Goal: Register for event/course

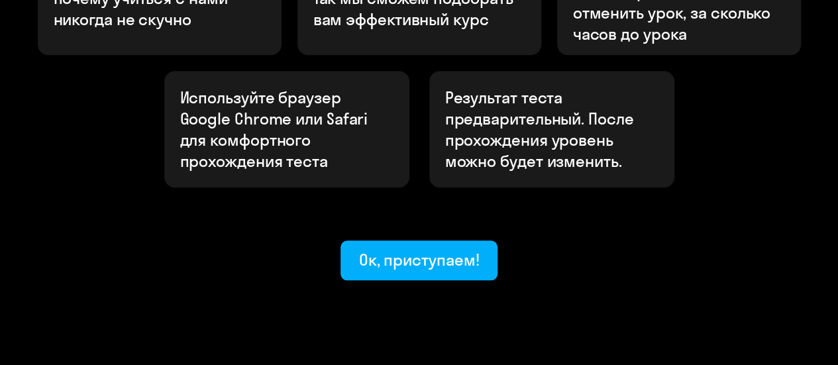
scroll to position [525, 0]
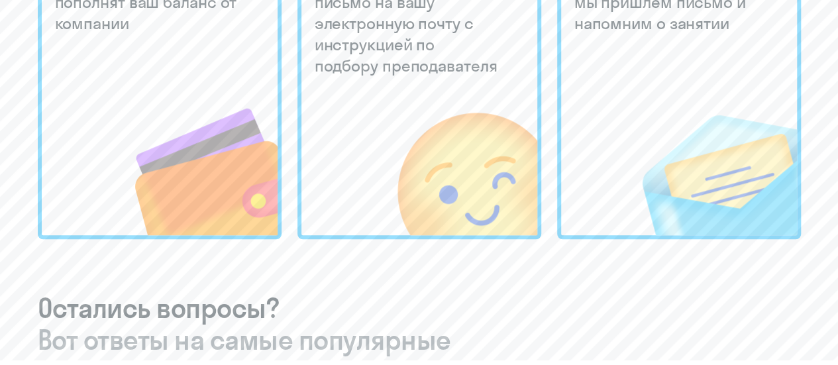
scroll to position [596, 0]
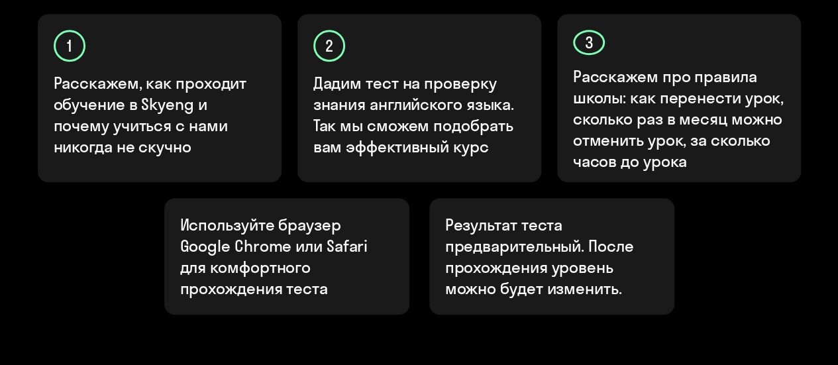
scroll to position [530, 0]
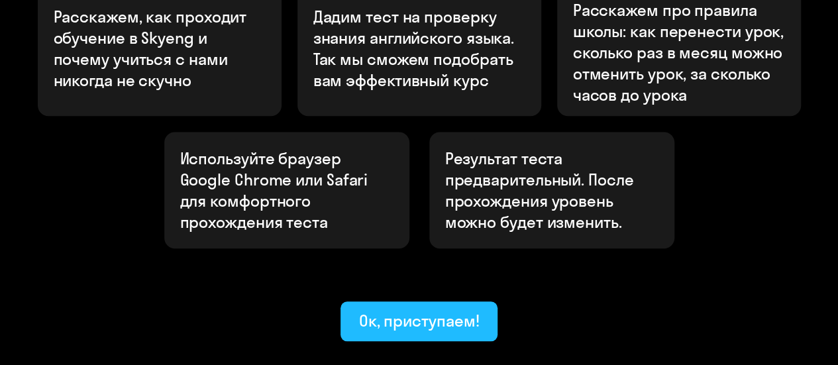
click at [423, 310] on div "Ок, приступаем!" at bounding box center [419, 320] width 121 height 21
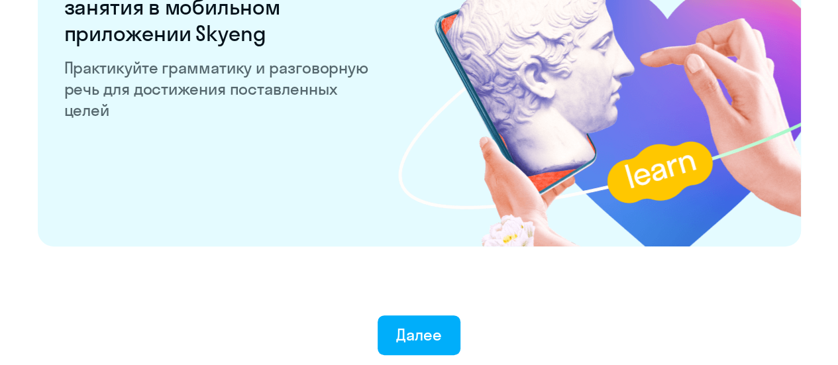
scroll to position [2649, 0]
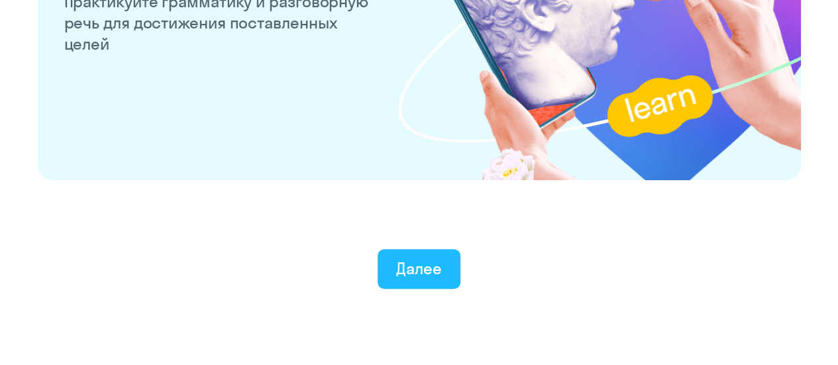
click at [410, 263] on div "Далее" at bounding box center [419, 268] width 46 height 21
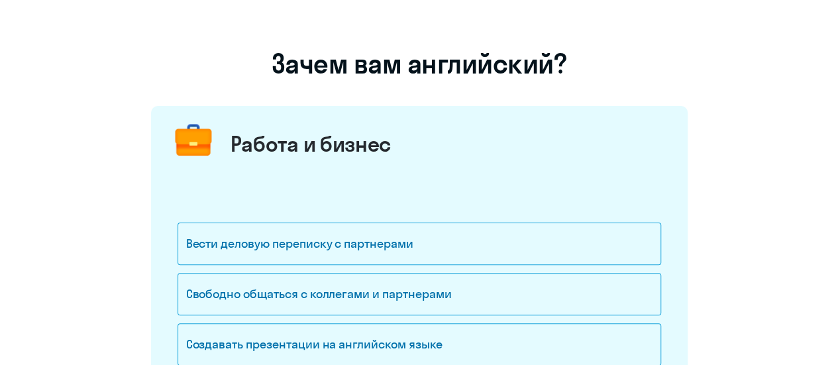
scroll to position [132, 0]
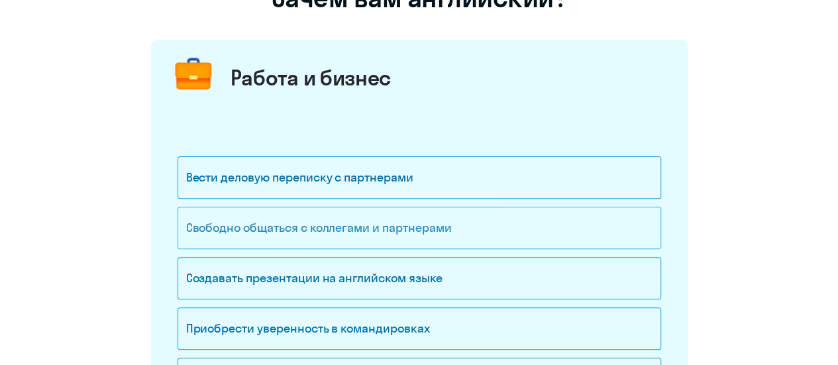
click at [415, 222] on div "Свободно общаться с коллегами и партнерами" at bounding box center [418, 228] width 483 height 42
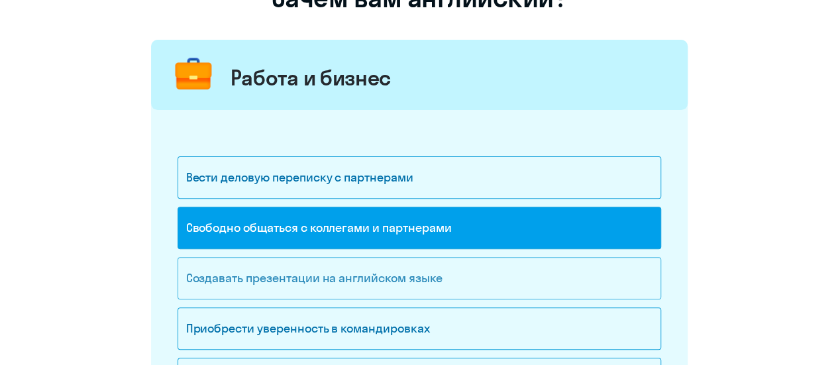
click at [405, 279] on div "Создавать презентации на английском языке" at bounding box center [418, 278] width 483 height 42
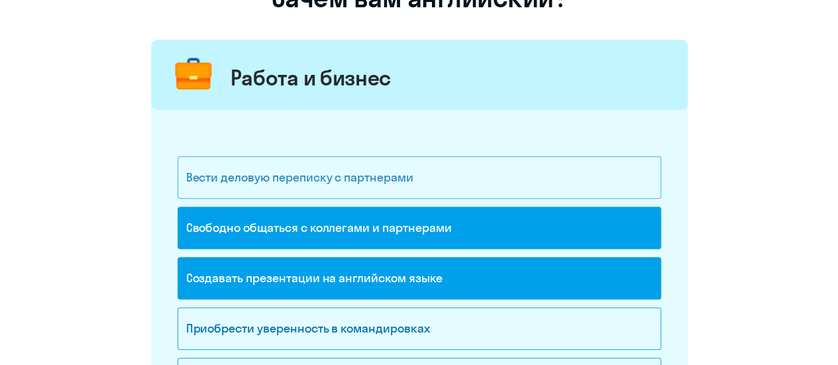
click at [404, 170] on div "Вести деловую переписку с партнерами" at bounding box center [418, 177] width 483 height 42
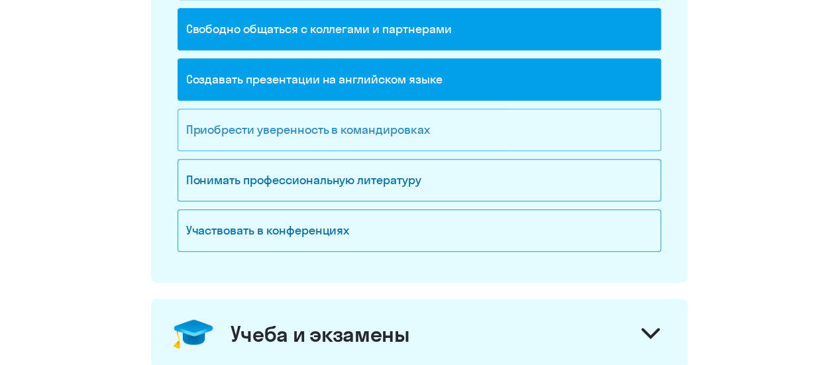
scroll to position [397, 0]
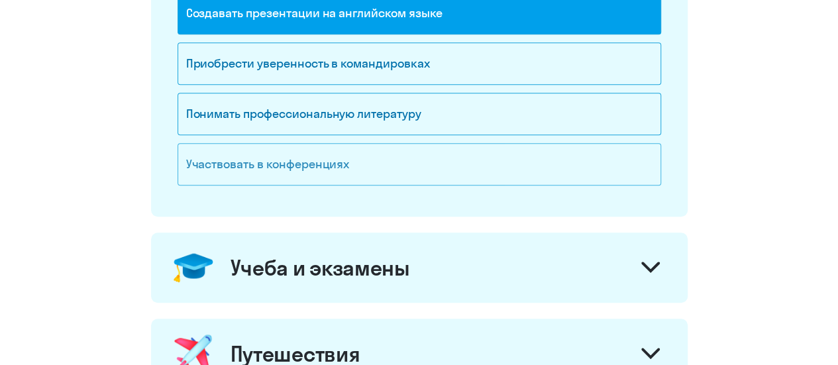
click at [413, 168] on div "Участвовать в конференциях" at bounding box center [418, 164] width 483 height 42
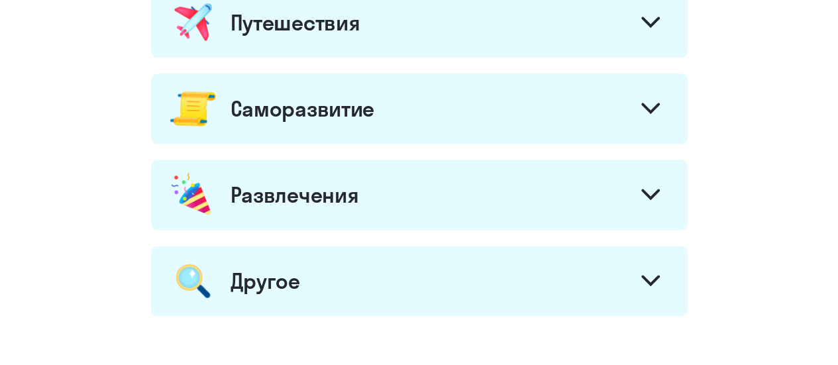
scroll to position [895, 0]
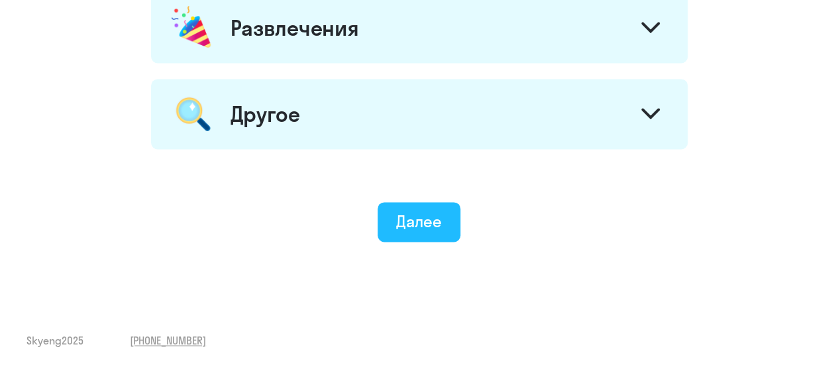
click at [436, 227] on div "Далее" at bounding box center [419, 221] width 46 height 21
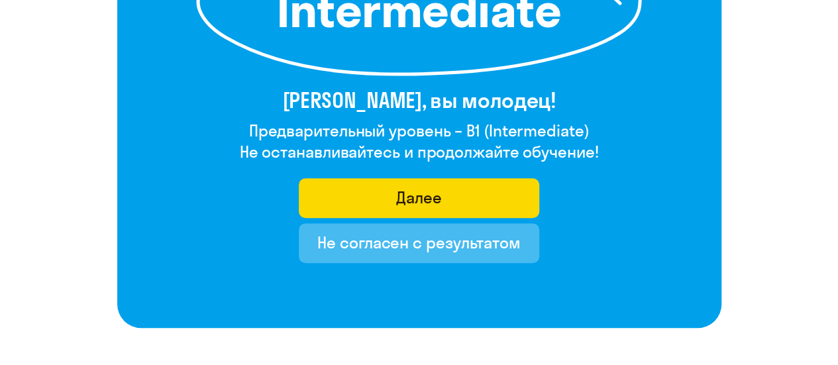
scroll to position [331, 0]
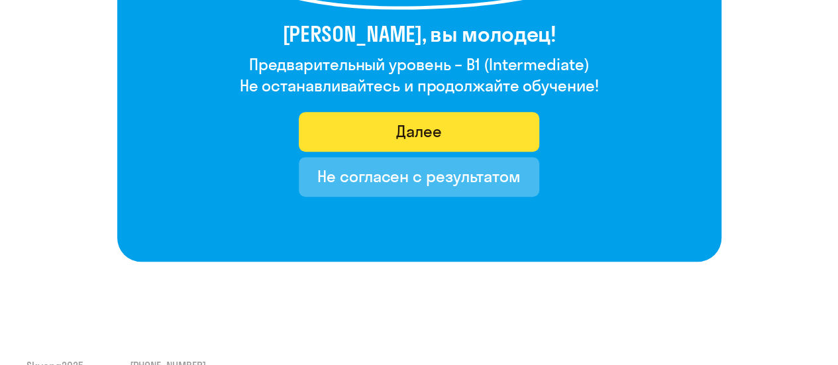
click at [434, 140] on div "Далее" at bounding box center [419, 131] width 46 height 21
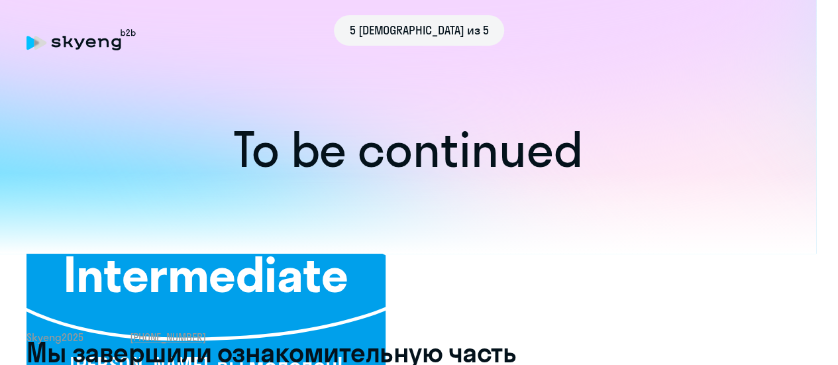
click at [436, 134] on div "5 шаг из 5 Intermediate Natalya, вы молодец! Предварительный уровень – B1 (Inte…" at bounding box center [419, 182] width 838 height 365
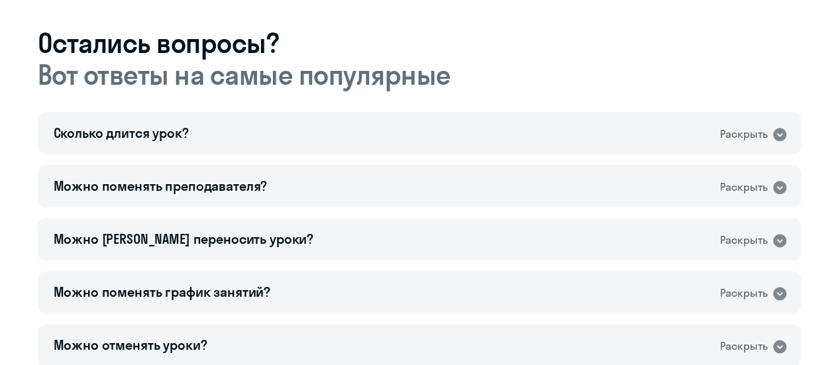
scroll to position [795, 0]
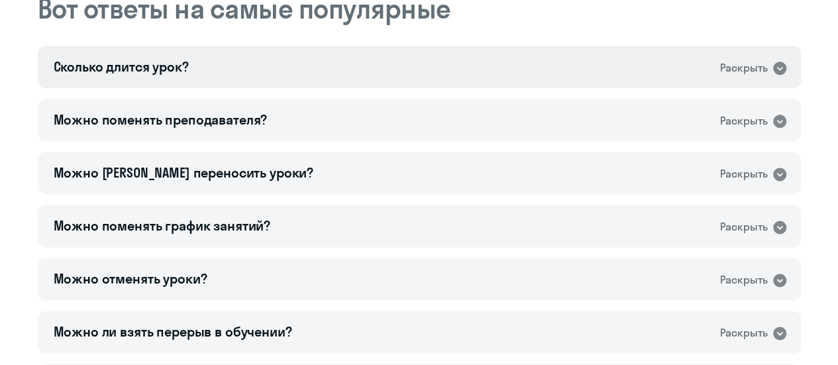
click at [784, 66] on icon at bounding box center [779, 68] width 13 height 13
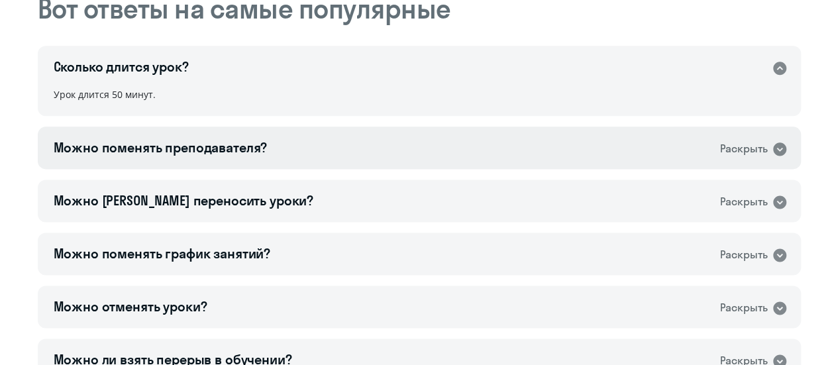
click at [783, 148] on icon at bounding box center [779, 148] width 13 height 13
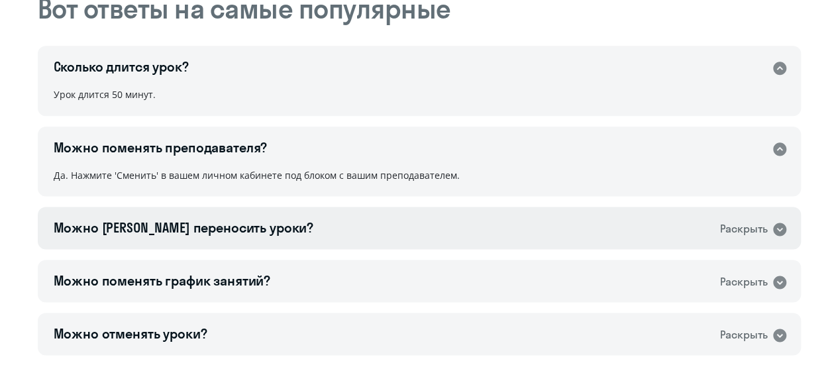
click at [779, 217] on div "Можно ли переносить уроки? Раскрыть" at bounding box center [419, 228] width 763 height 42
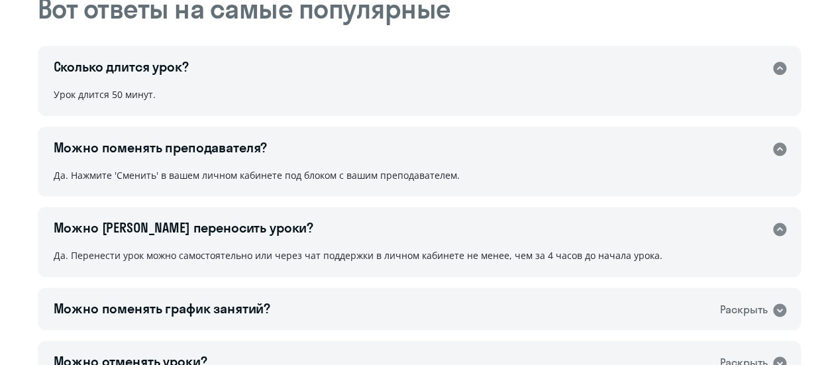
scroll to position [861, 0]
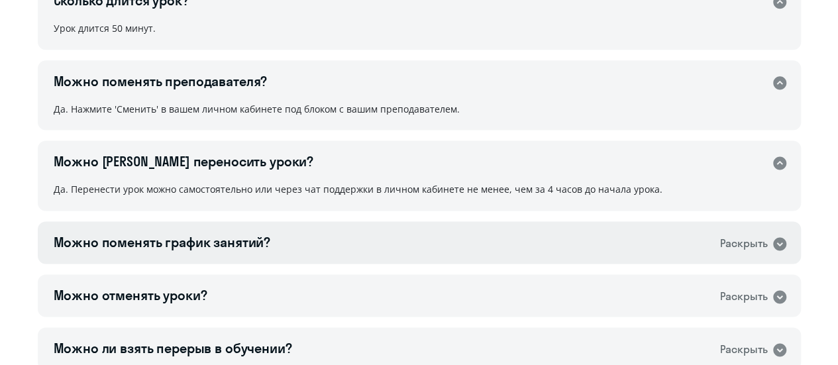
click at [781, 242] on icon at bounding box center [779, 243] width 13 height 13
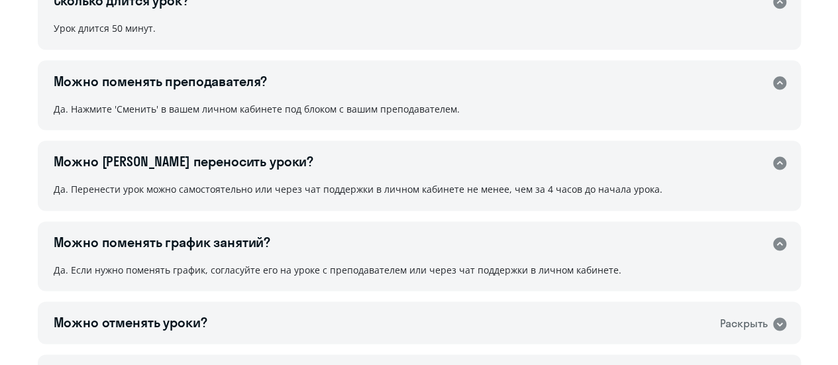
scroll to position [927, 0]
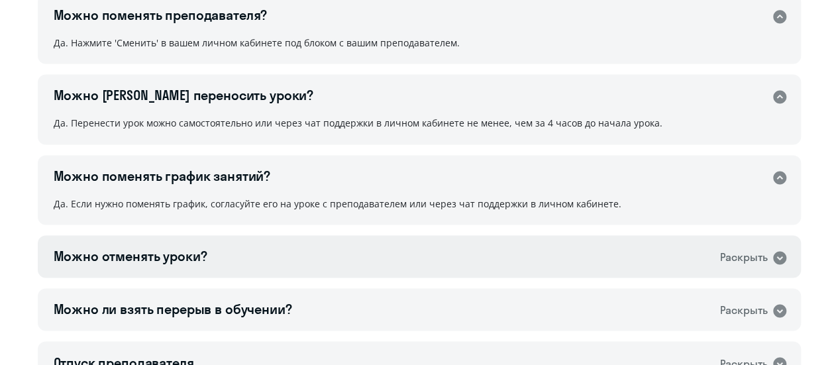
click at [776, 260] on icon at bounding box center [779, 257] width 13 height 13
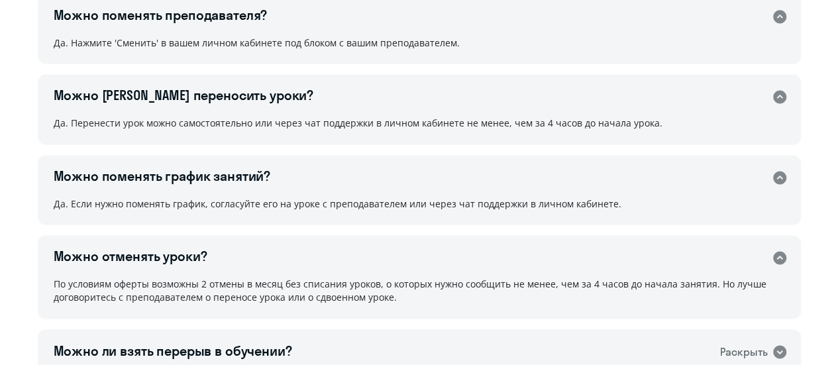
scroll to position [993, 0]
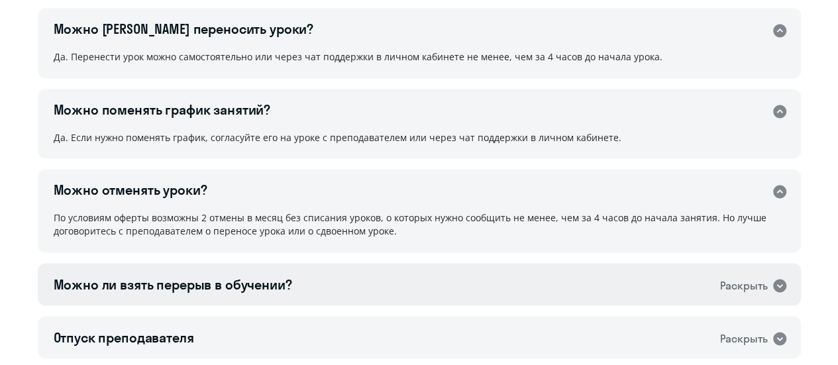
click at [780, 284] on icon at bounding box center [780, 285] width 16 height 16
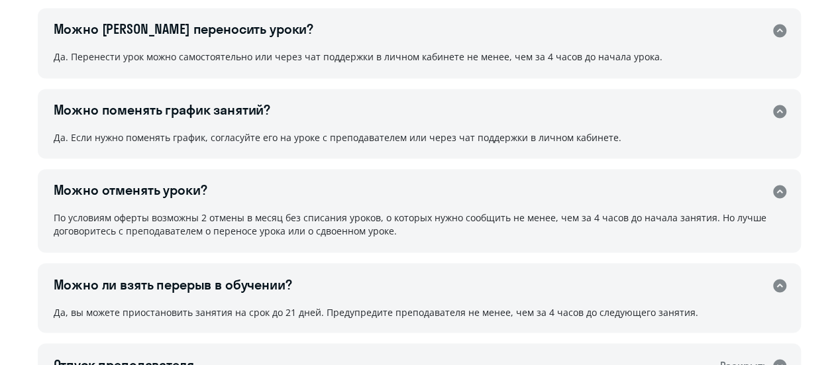
scroll to position [1060, 0]
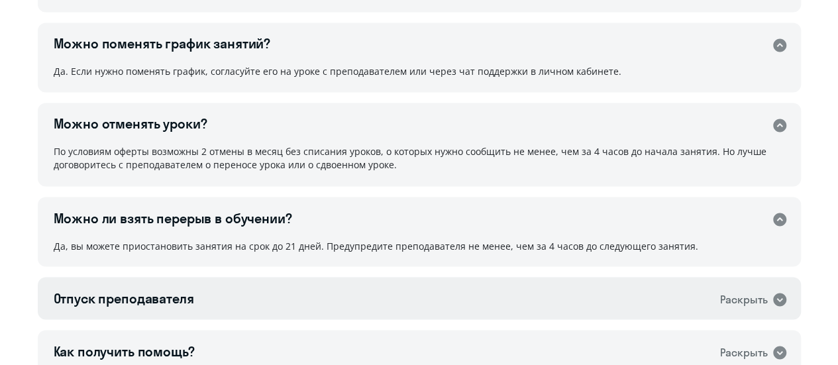
click at [789, 293] on div "Отпуск преподавателя Раскрыть" at bounding box center [419, 298] width 763 height 42
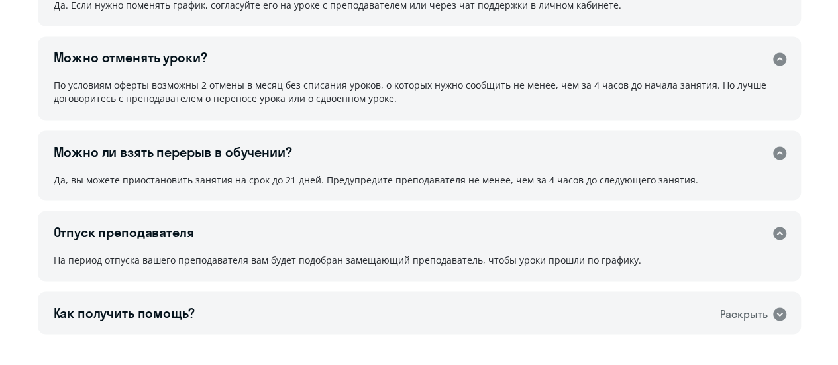
scroll to position [1192, 0]
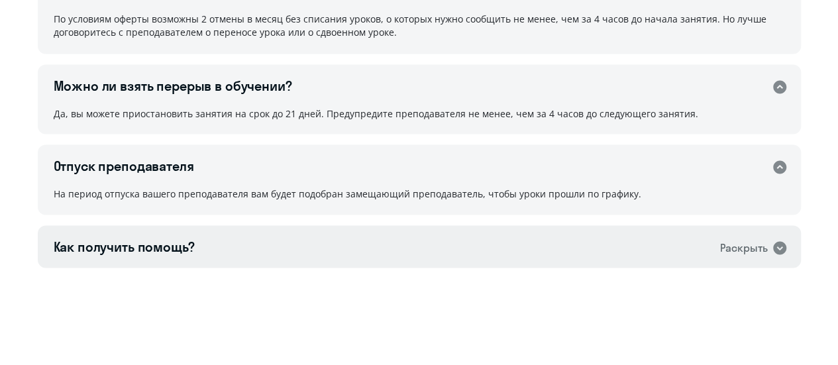
click at [780, 242] on icon at bounding box center [779, 247] width 13 height 13
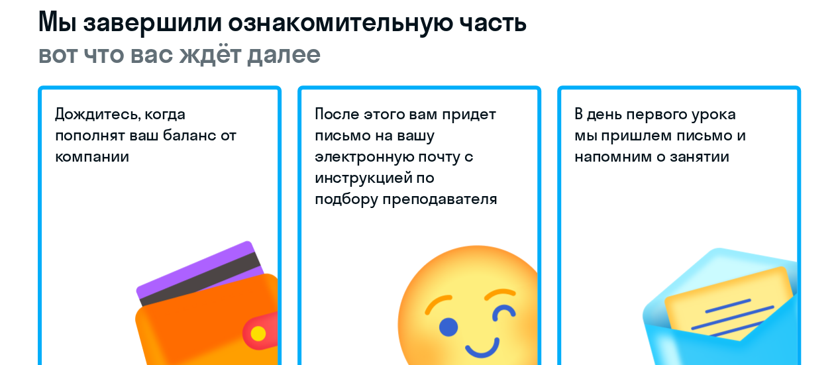
scroll to position [265, 0]
